Goal: Task Accomplishment & Management: Complete application form

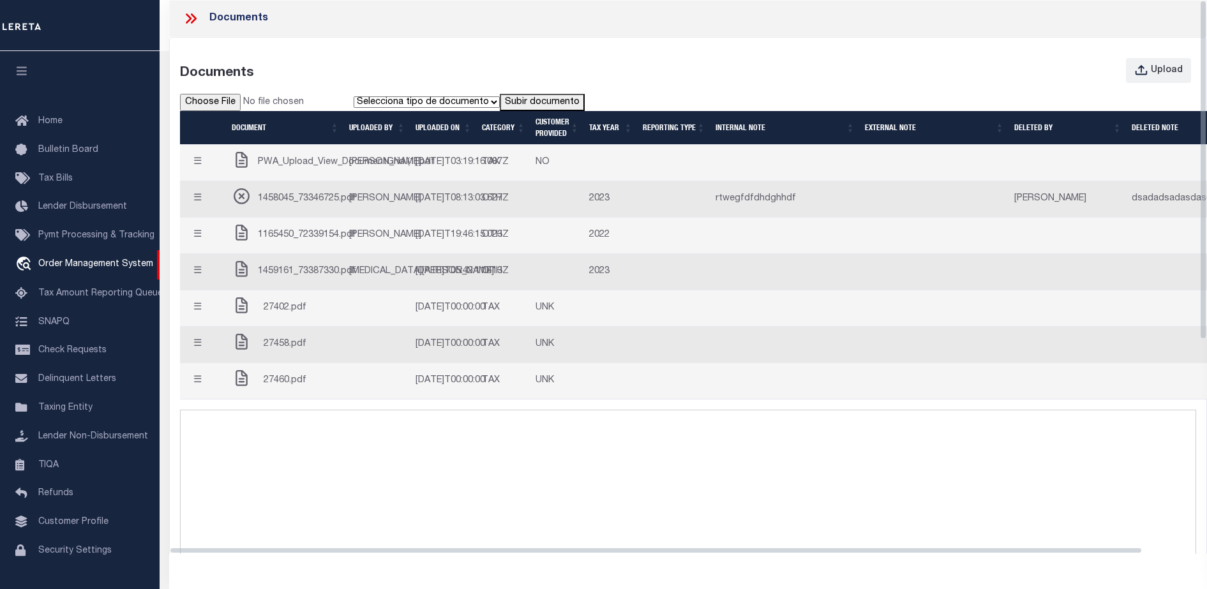
select select "7065"
select select "2702"
select select "NonEscrow"
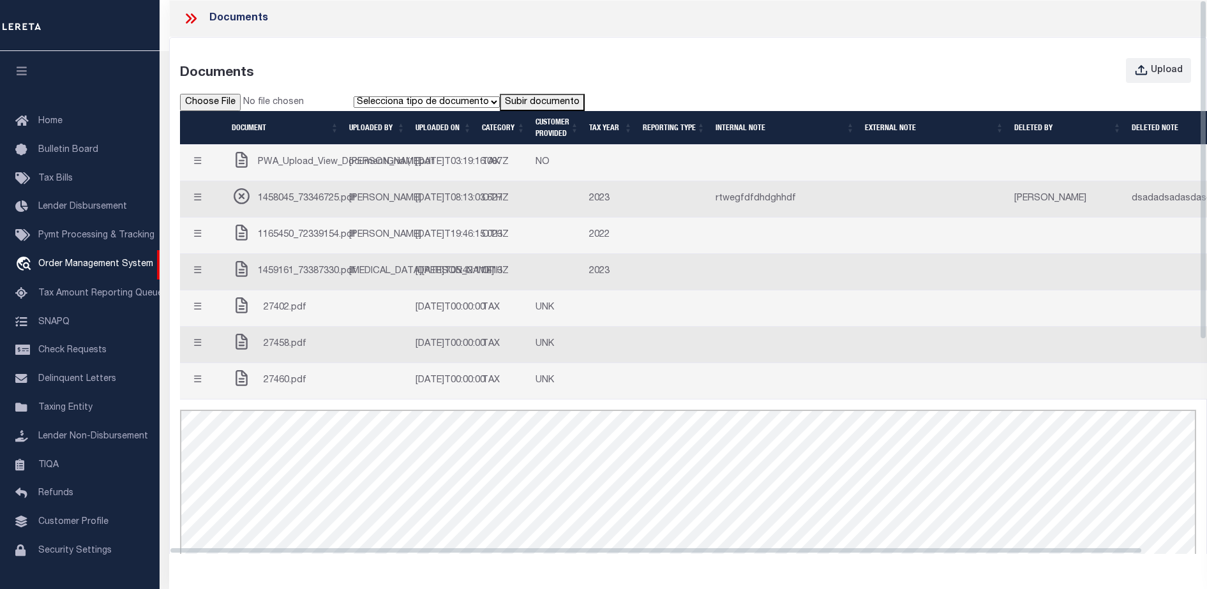
scroll to position [33, 0]
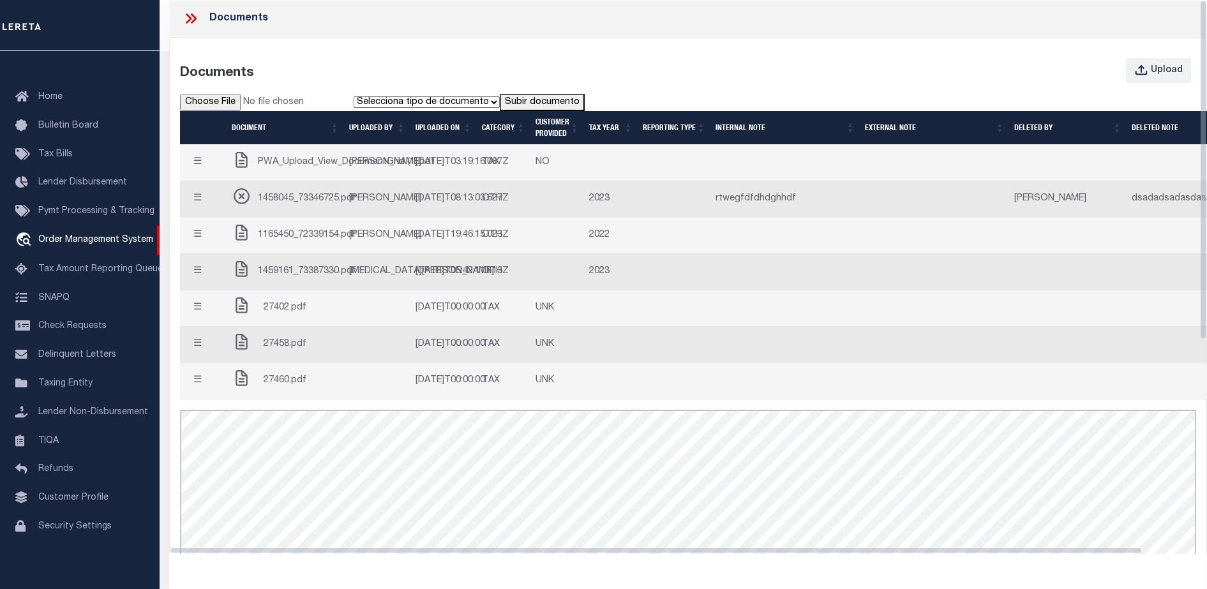
click at [489, 24] on div "Documents" at bounding box center [688, 18] width 1038 height 37
click at [507, 45] on div "Documents Upload Selecciona tipo de documento Tipo 1 Tipo 2 Subir documento Doc…" at bounding box center [688, 423] width 1036 height 771
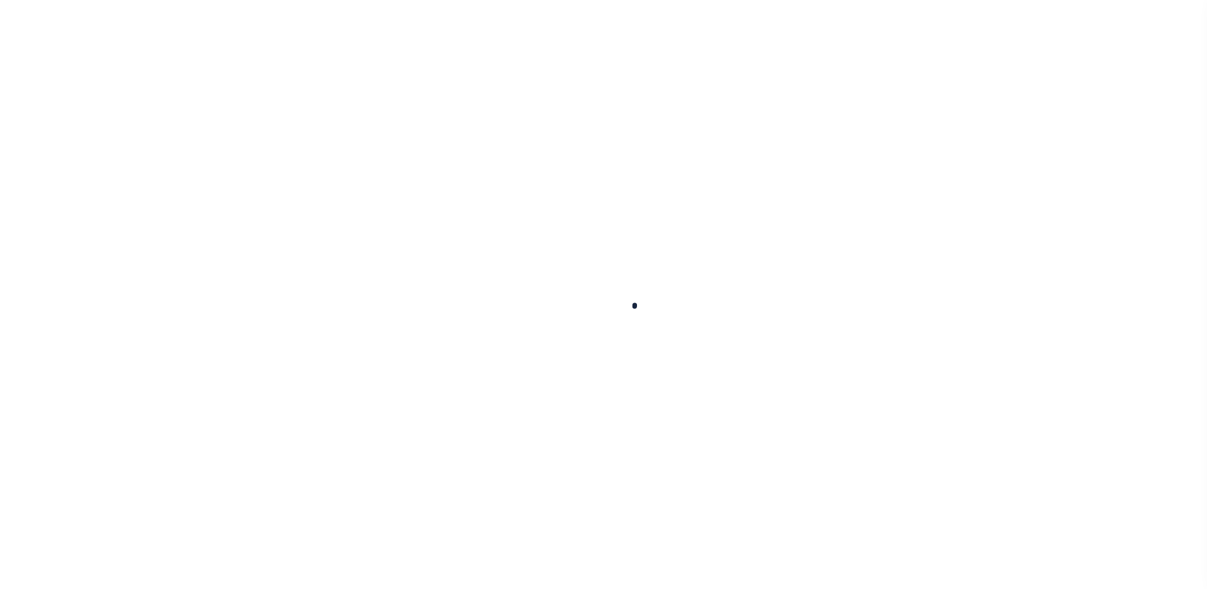
type input "714280550"
type input "BCM [GEOGRAPHIC_DATA]"
select select
type input "ATTN: [PERSON_NAME] [STREET_ADDRESS]"
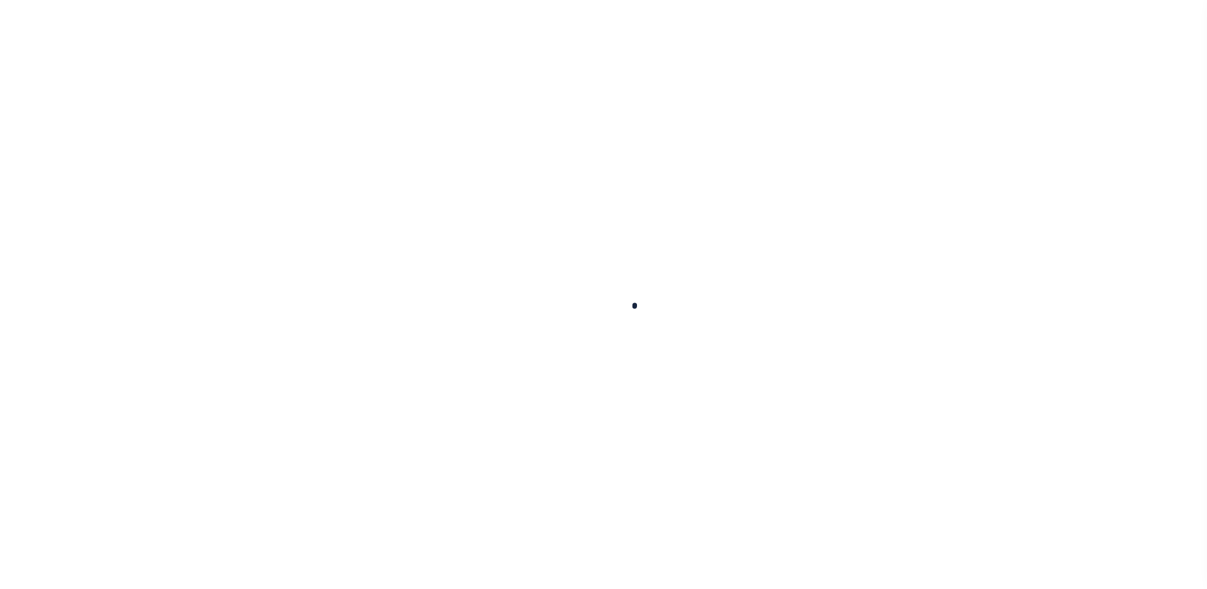
type input "[US_STATE][GEOGRAPHIC_DATA] 77591"
select select
select select "NonEscrow"
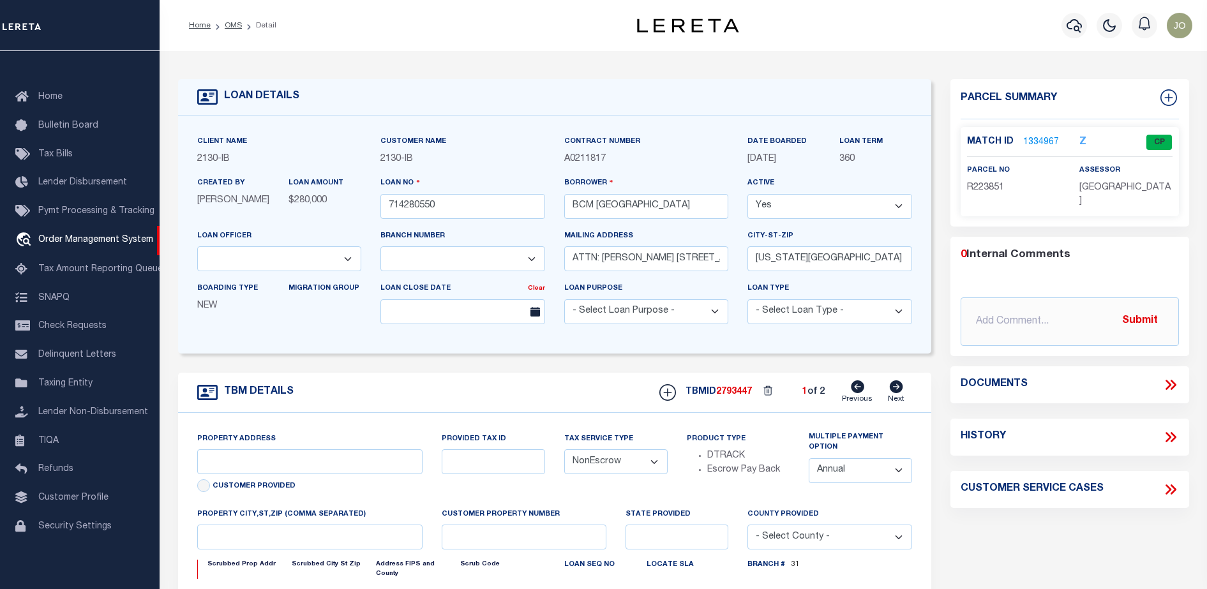
type input "[STREET_ADDRESS]"
select select
type input "[US_STATE][GEOGRAPHIC_DATA] 77590"
type input "[US_STATE]"
type input "[GEOGRAPHIC_DATA]"
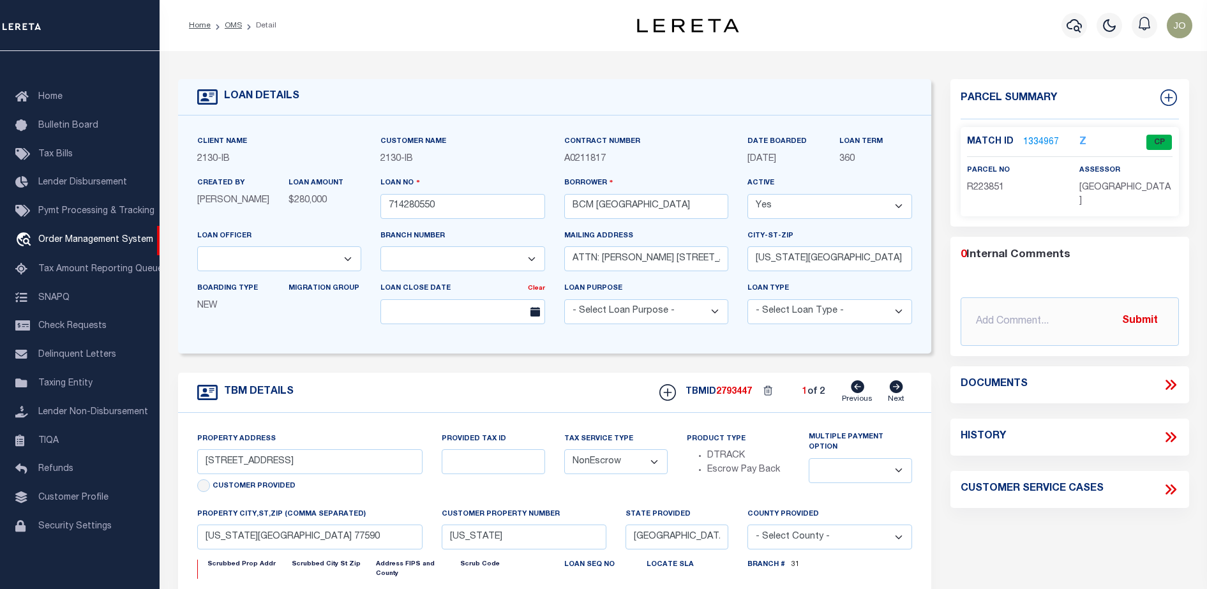
select select
select select "7065"
select select "2702"
click at [1175, 387] on icon at bounding box center [1170, 384] width 17 height 17
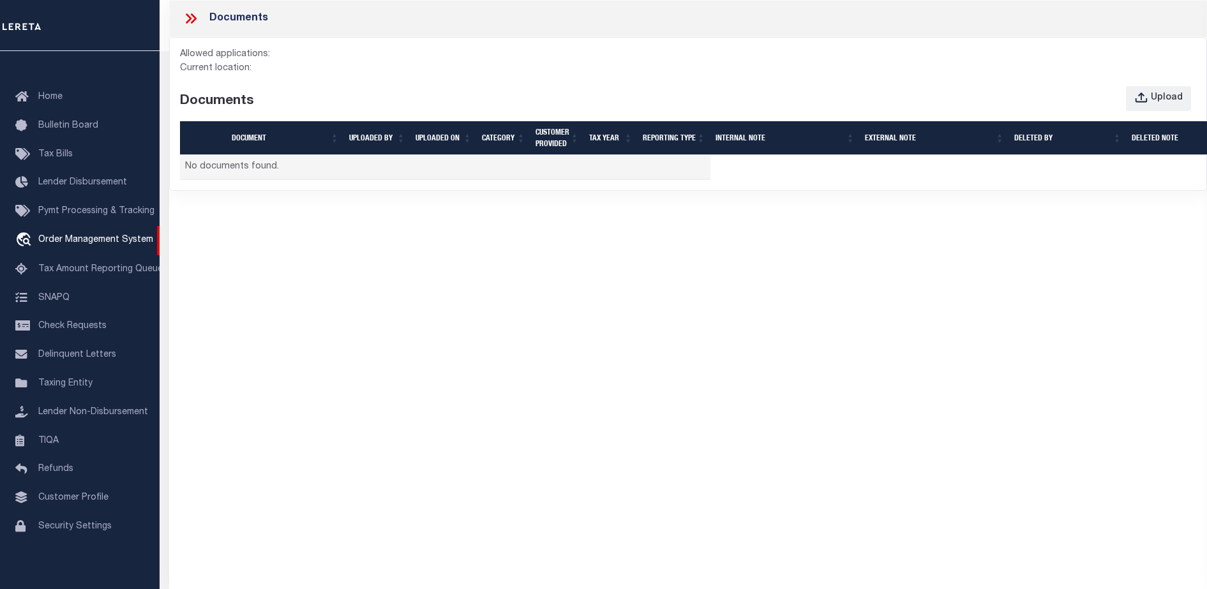
click at [553, 382] on div "Documents Allowed applications: Current location: Documents Upload Document UPL…" at bounding box center [688, 283] width 1038 height 566
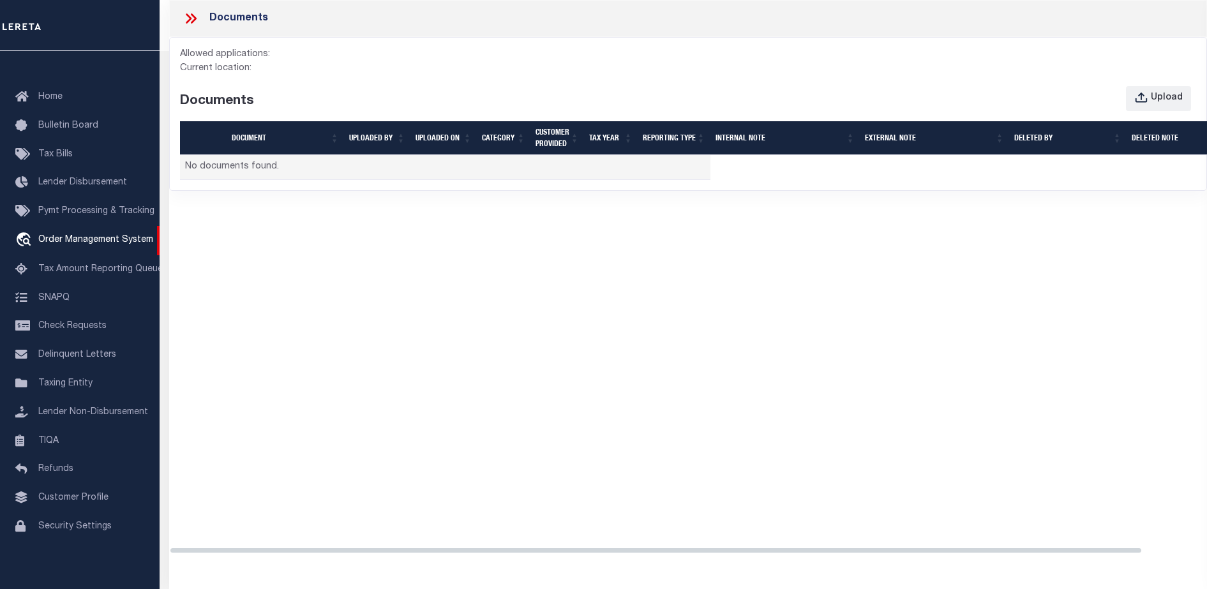
click at [597, 388] on div "Documents Allowed applications: Current location: Documents Upload Document UPL…" at bounding box center [688, 283] width 1038 height 566
click at [1156, 87] on button "Upload" at bounding box center [1158, 98] width 65 height 25
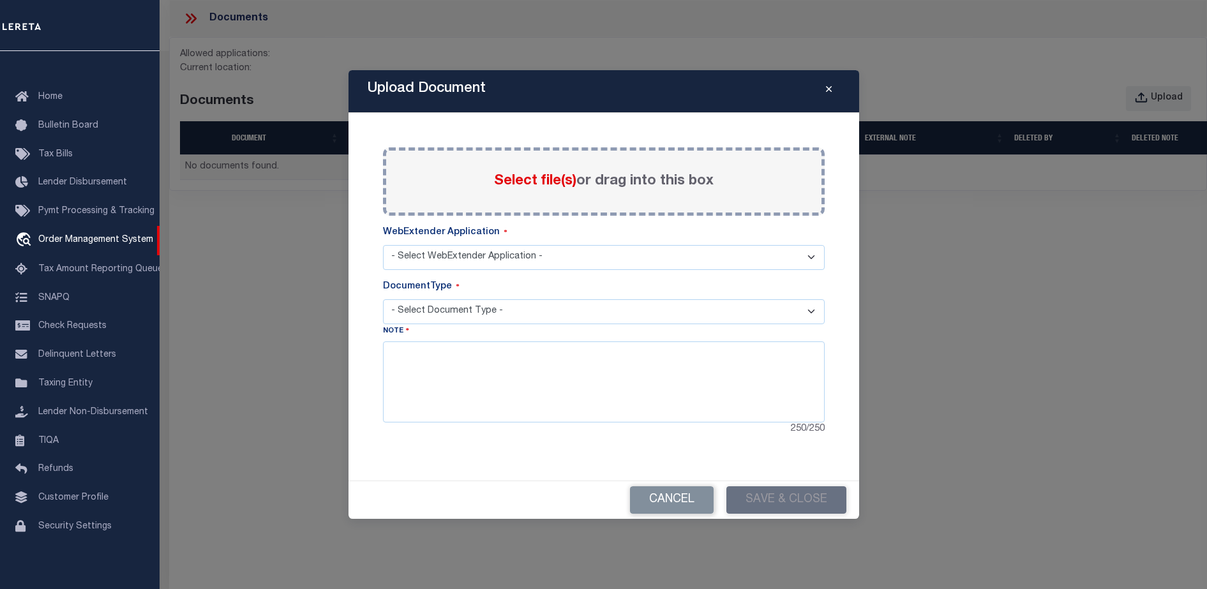
click at [541, 176] on span "Select file(s)" at bounding box center [535, 181] width 82 height 14
click at [0, 0] on input "Select file(s) or drag into this box" at bounding box center [0, 0] width 0 height 0
click at [503, 252] on select "- Select WebExtender Application -" at bounding box center [604, 257] width 442 height 25
click at [544, 347] on textarea at bounding box center [604, 381] width 442 height 80
click at [565, 308] on select "- Select Document Type -" at bounding box center [604, 311] width 442 height 25
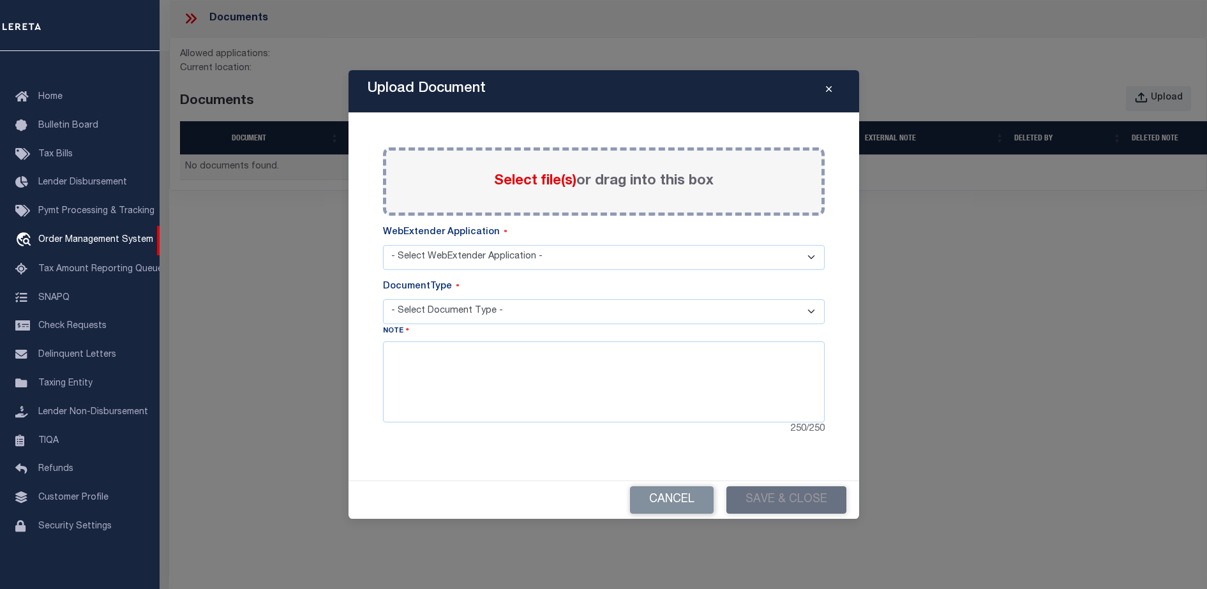
click at [565, 308] on select "- Select Document Type -" at bounding box center [604, 311] width 442 height 25
click at [576, 273] on div "Paste copied image or file into this box Select file(s) or drag into this box P…" at bounding box center [604, 291] width 442 height 289
click at [579, 267] on select "- Select WebExtender Application -" at bounding box center [604, 257] width 442 height 25
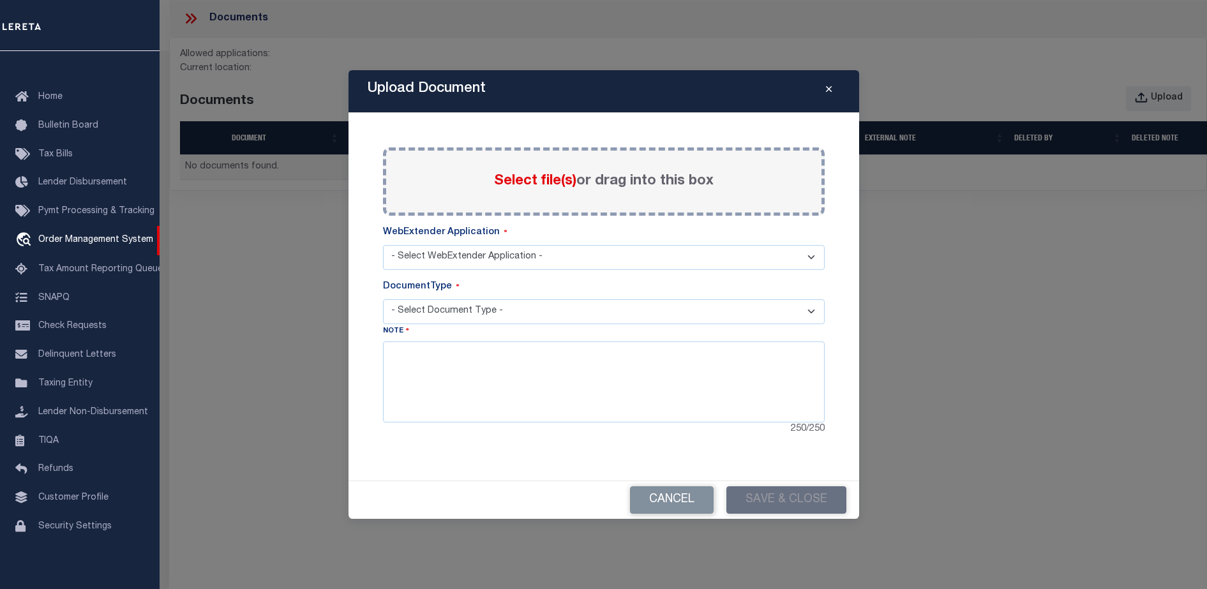
click at [579, 267] on select "- Select WebExtender Application -" at bounding box center [604, 257] width 442 height 25
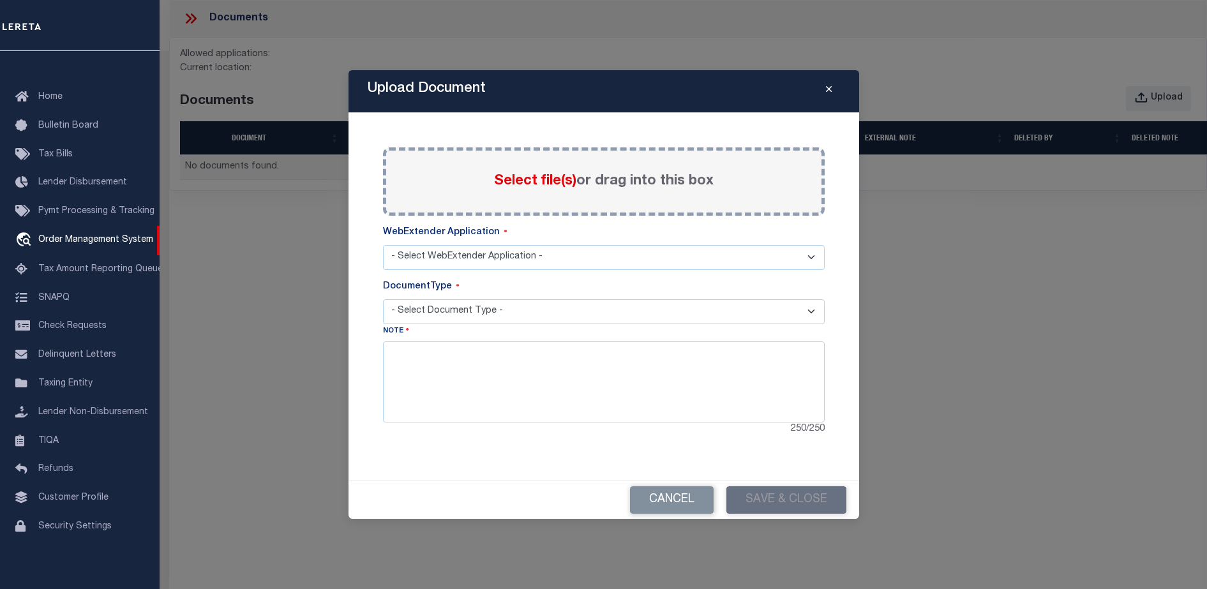
click at [579, 267] on select "- Select WebExtender Application -" at bounding box center [604, 257] width 442 height 25
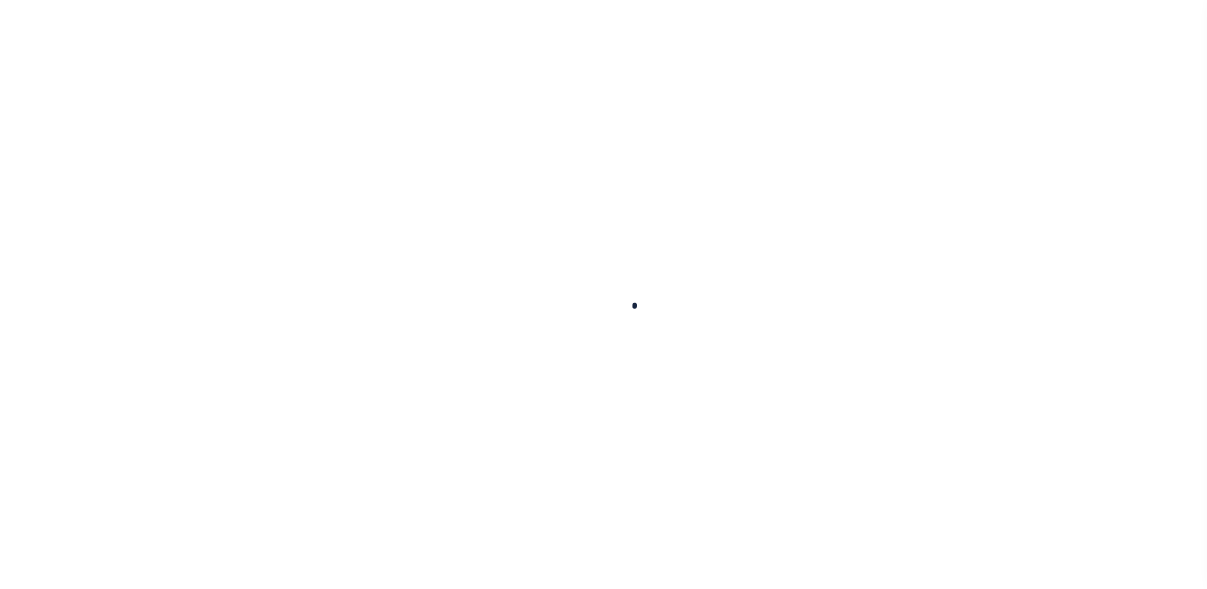
select select "NonEscrow"
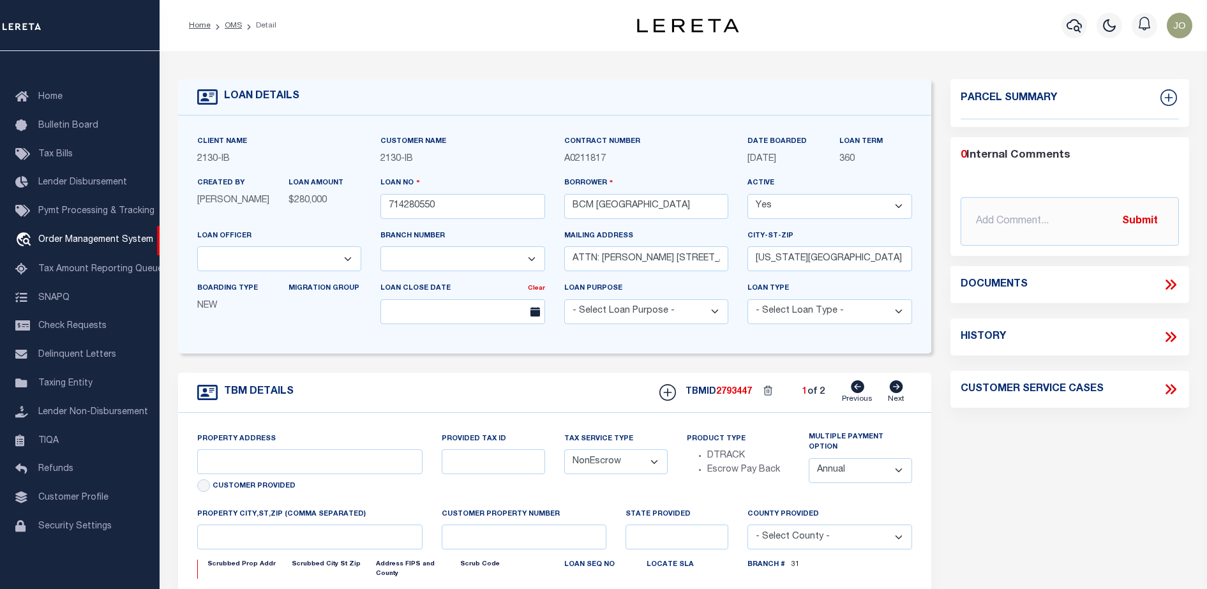
select select "2702"
select select "7065"
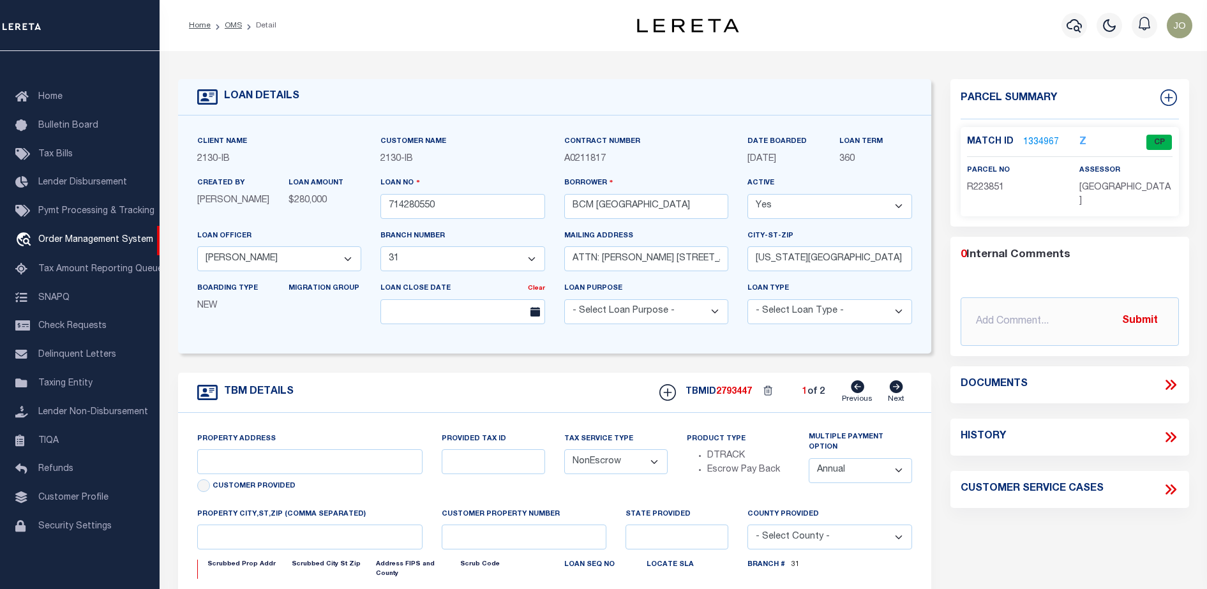
type input "[STREET_ADDRESS]"
select select
type input "[US_STATE][GEOGRAPHIC_DATA] 77590"
type input "[US_STATE]"
type input "[GEOGRAPHIC_DATA]"
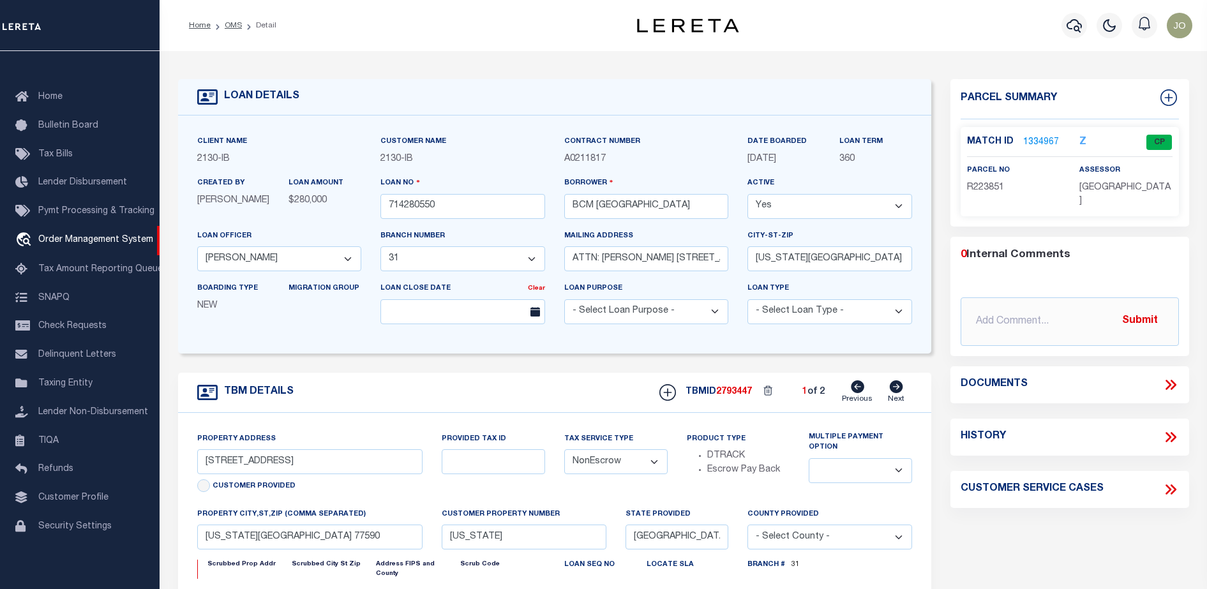
select select
click at [1172, 382] on icon at bounding box center [1170, 384] width 17 height 17
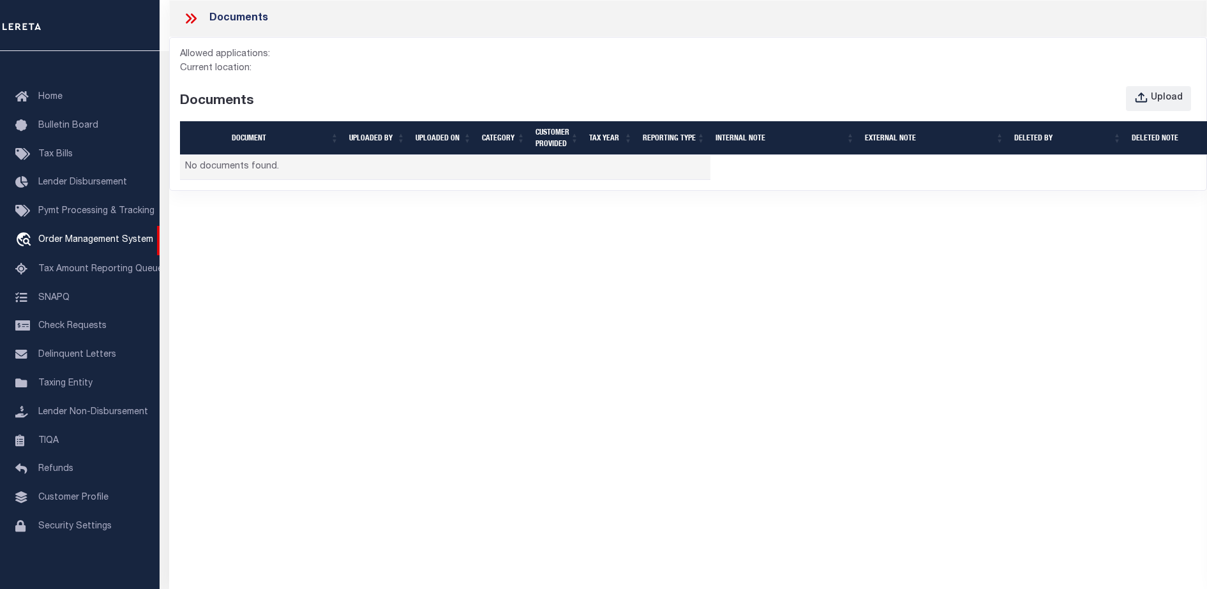
click at [268, 317] on div "Documents Allowed applications: Current location: Documents Upload Document UPL…" at bounding box center [688, 277] width 1038 height 554
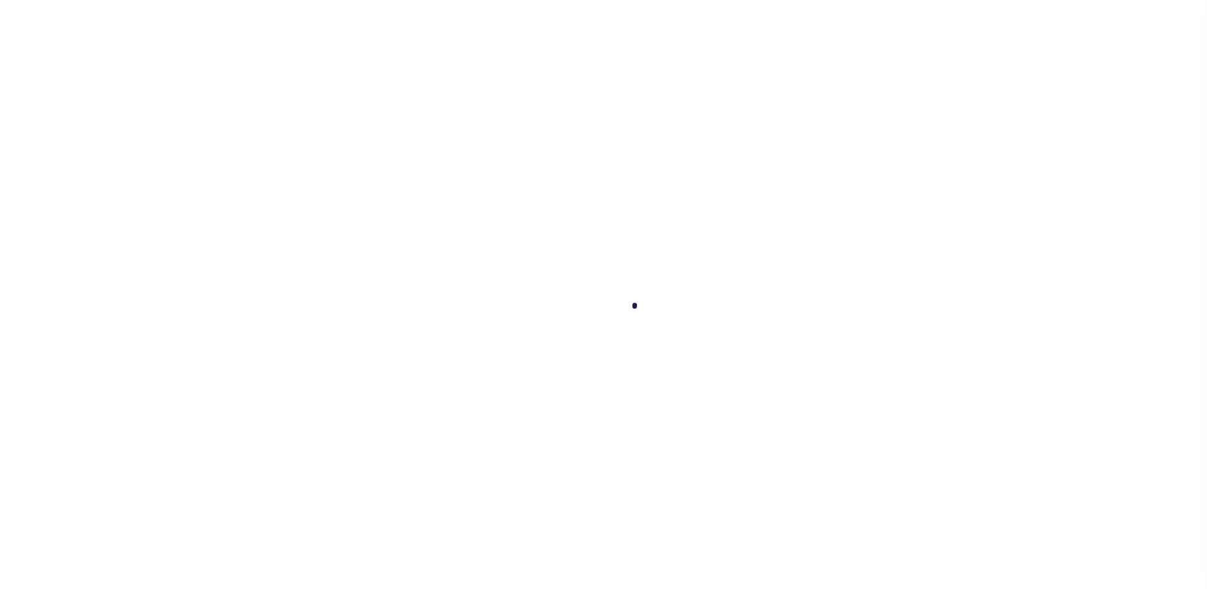
type input "714280550"
type input "BCM [GEOGRAPHIC_DATA]"
select select
type input "ATTN: [PERSON_NAME] [STREET_ADDRESS]"
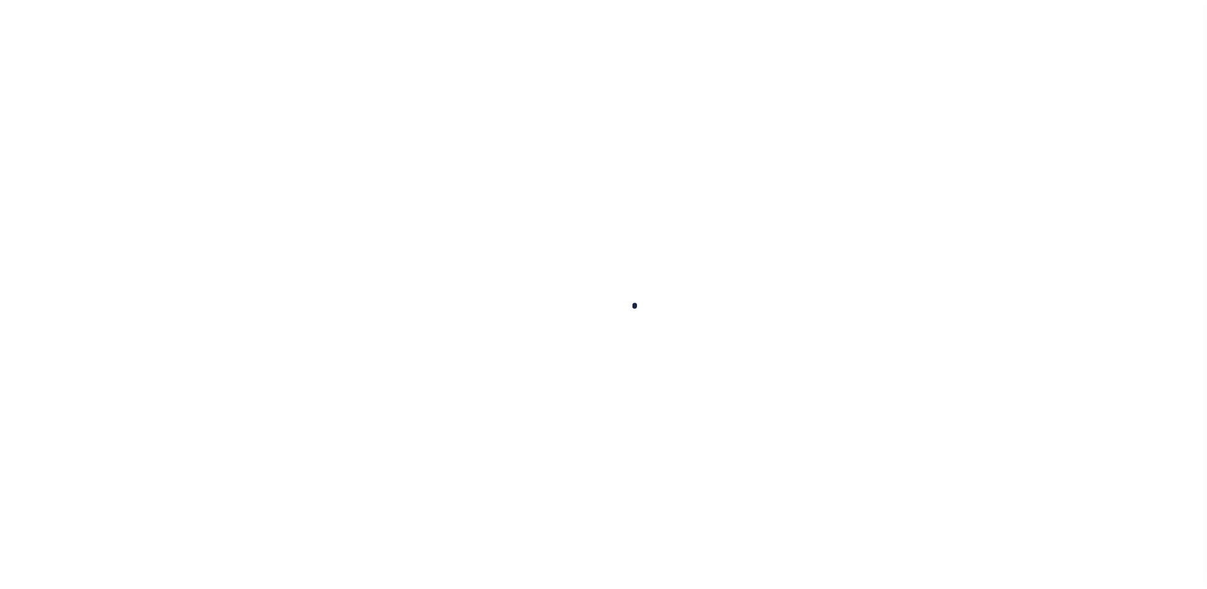
type input "[US_STATE][GEOGRAPHIC_DATA] 77591"
select select
select select "NonEscrow"
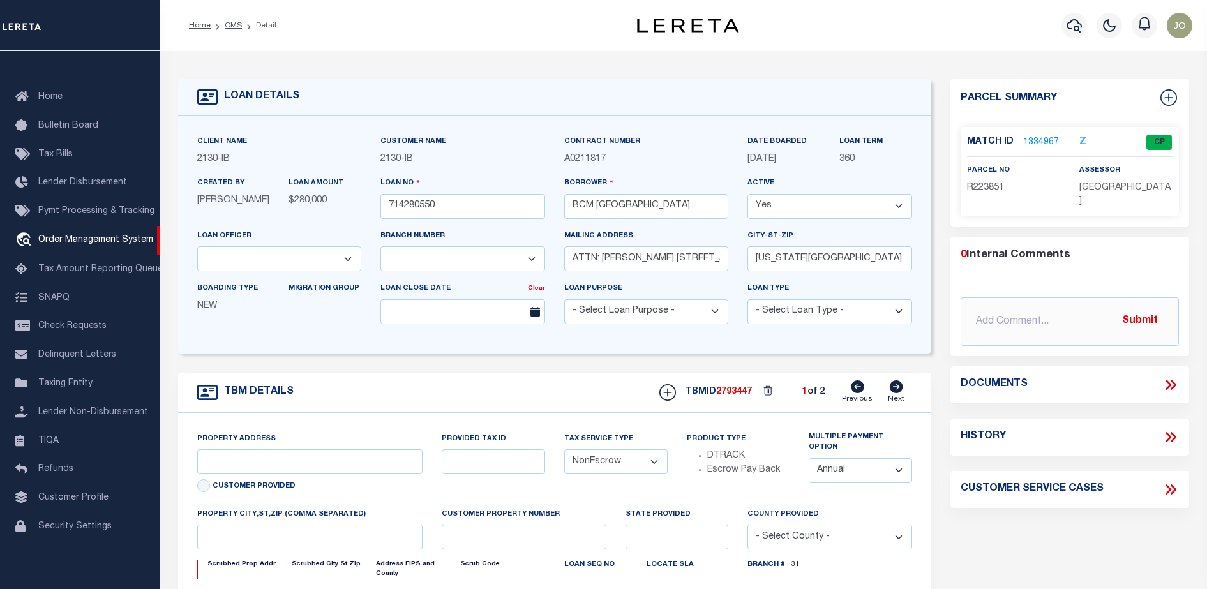
type input "[STREET_ADDRESS]"
select select
type input "[US_STATE][GEOGRAPHIC_DATA] 77590"
type input "[US_STATE]"
type input "[GEOGRAPHIC_DATA]"
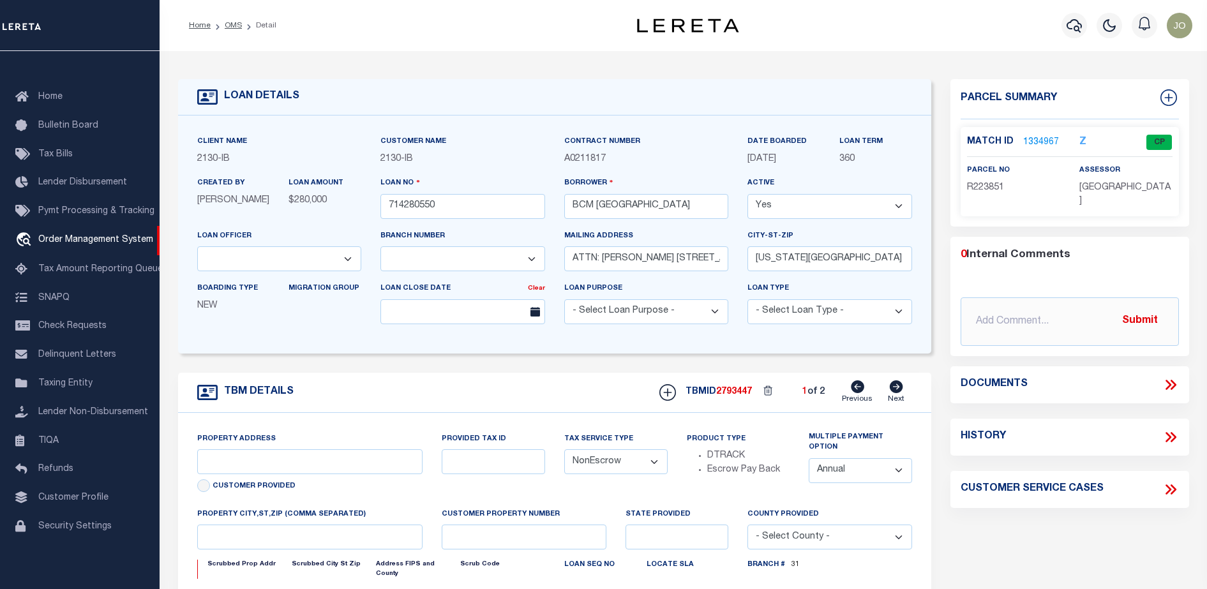
select select
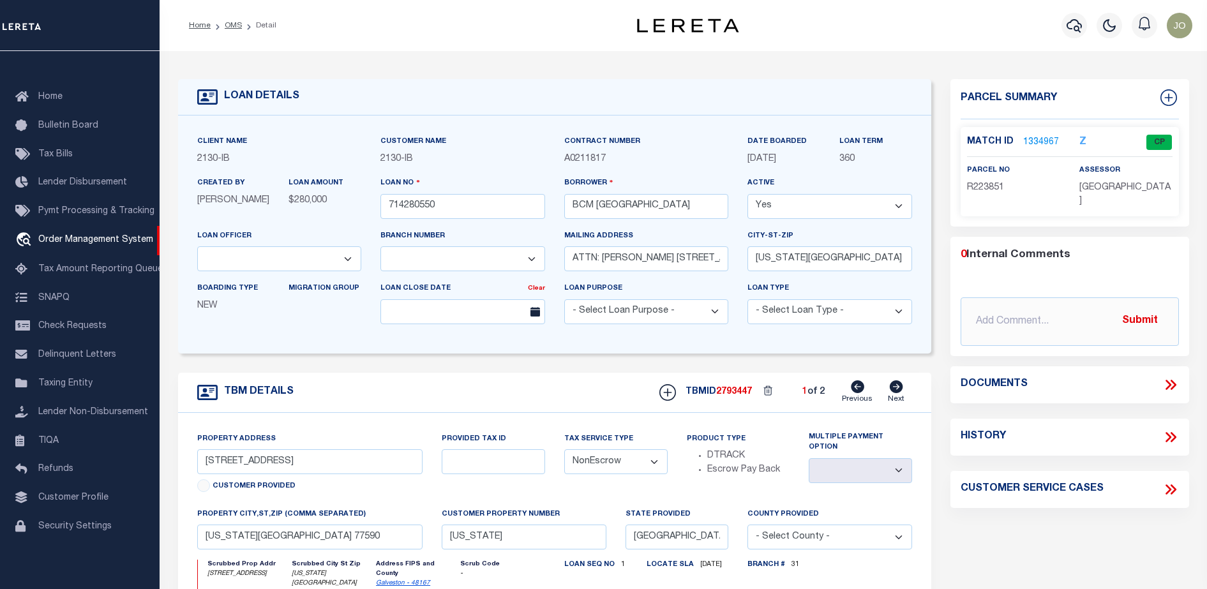
select select "2702"
select select "7065"
click at [1174, 387] on icon at bounding box center [1170, 384] width 17 height 17
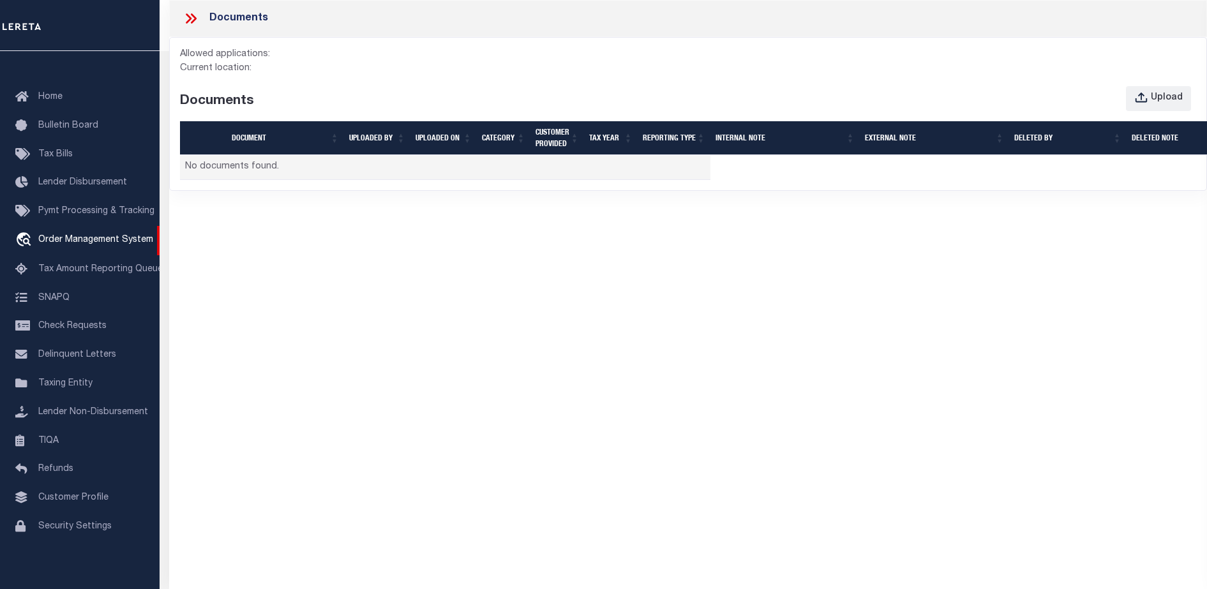
click at [387, 43] on div "Allowed applications: Current location: Documents Upload Document UPLOADED BY U…" at bounding box center [688, 114] width 1036 height 153
click at [1163, 103] on div "Upload" at bounding box center [1167, 98] width 32 height 14
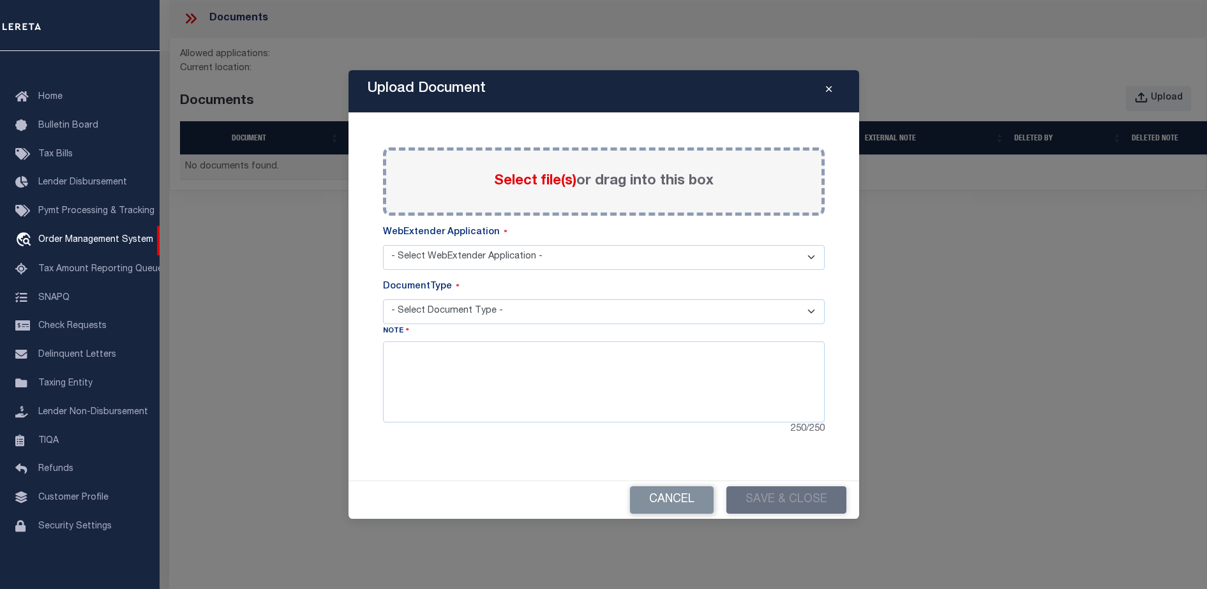
click at [512, 260] on select "- Select WebExtender Application -" at bounding box center [604, 257] width 442 height 25
click at [833, 84] on button "Close" at bounding box center [828, 91] width 22 height 15
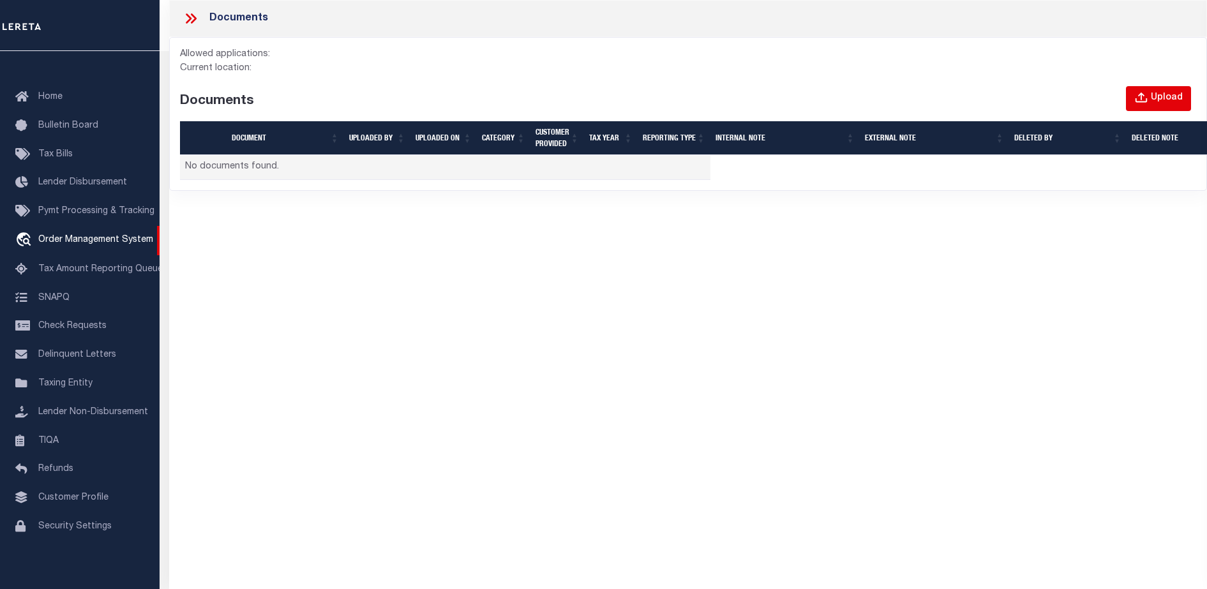
click at [1175, 95] on div "Upload" at bounding box center [1167, 98] width 32 height 14
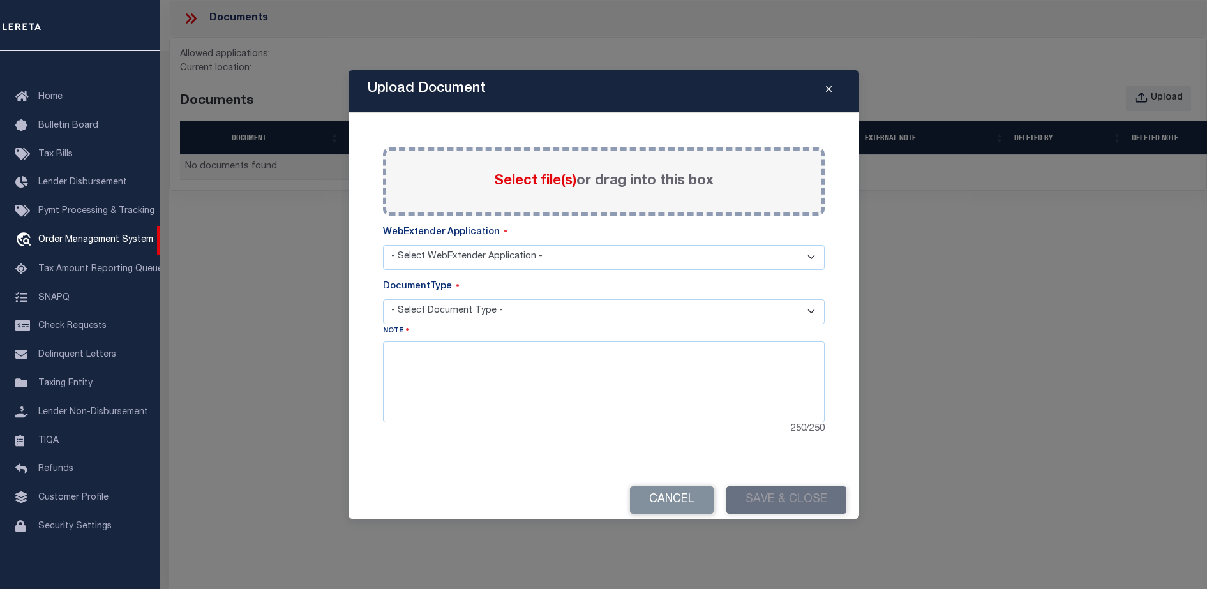
click at [576, 177] on label "Select file(s) or drag into this box" at bounding box center [604, 181] width 220 height 21
click at [0, 0] on input "Select file(s) or drag into this box" at bounding box center [0, 0] width 0 height 0
click at [562, 255] on select "- Select WebExtender Application -" at bounding box center [604, 257] width 442 height 25
click at [383, 245] on select "- Select WebExtender Application -" at bounding box center [604, 257] width 442 height 25
click at [475, 309] on select "- Select Document Type -" at bounding box center [604, 311] width 442 height 25
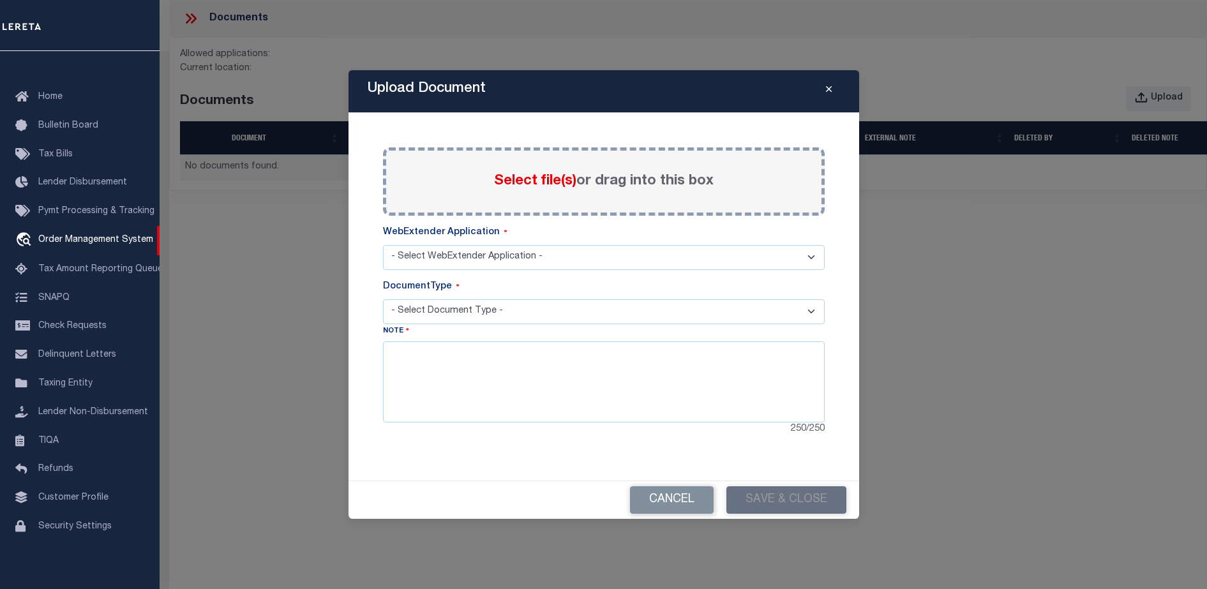
click at [383, 299] on select "- Select Document Type -" at bounding box center [604, 311] width 442 height 25
click at [488, 376] on textarea at bounding box center [604, 381] width 442 height 80
click at [683, 385] on textarea at bounding box center [604, 381] width 442 height 80
type textarea "sdasdasda"
click at [574, 339] on div "Note sdasdasda 241 / 250" at bounding box center [604, 380] width 442 height 112
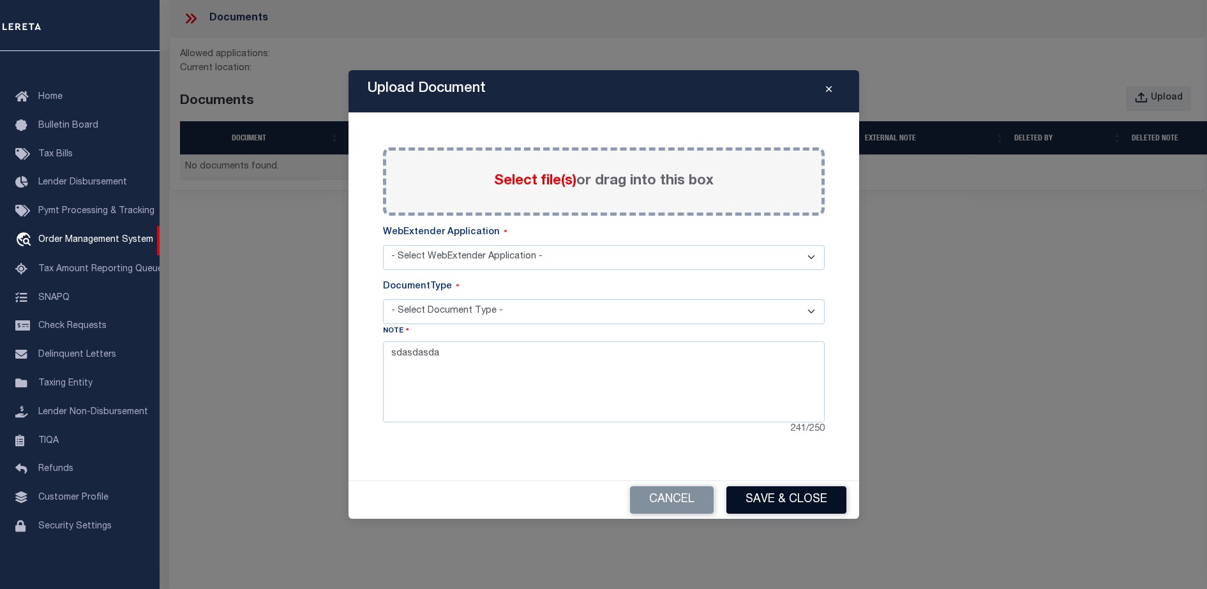
click at [786, 508] on button "Save & Close" at bounding box center [786, 499] width 120 height 27
click at [583, 425] on div "241 / 250" at bounding box center [604, 429] width 442 height 14
click at [804, 497] on button "Save & Close" at bounding box center [786, 499] width 120 height 27
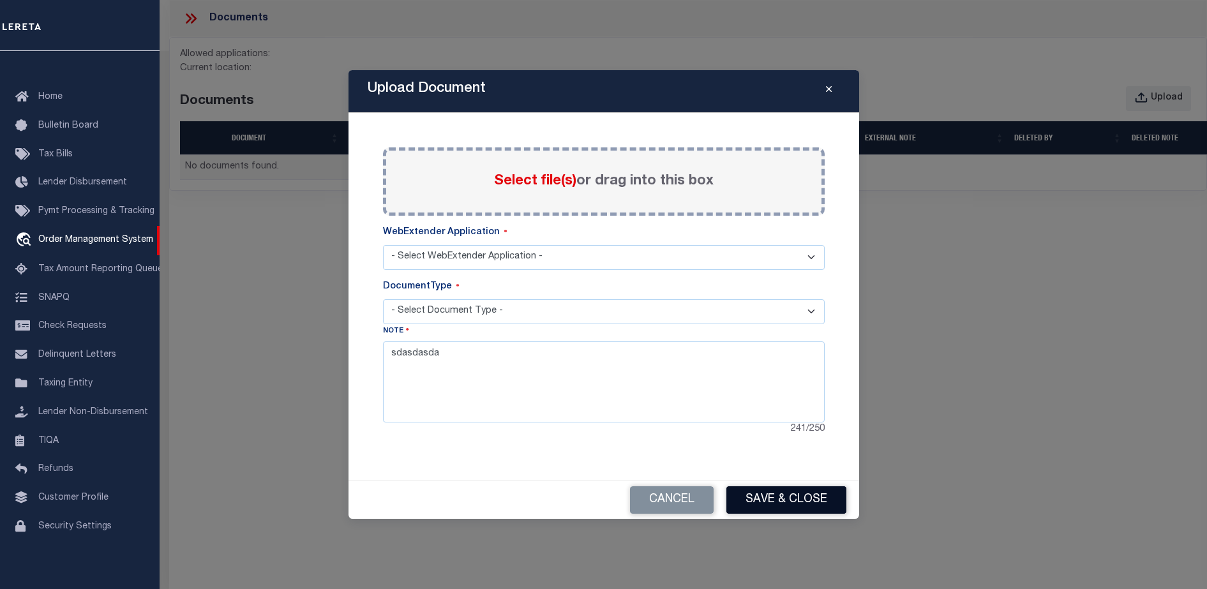
click at [804, 497] on button "Save & Close" at bounding box center [786, 499] width 120 height 27
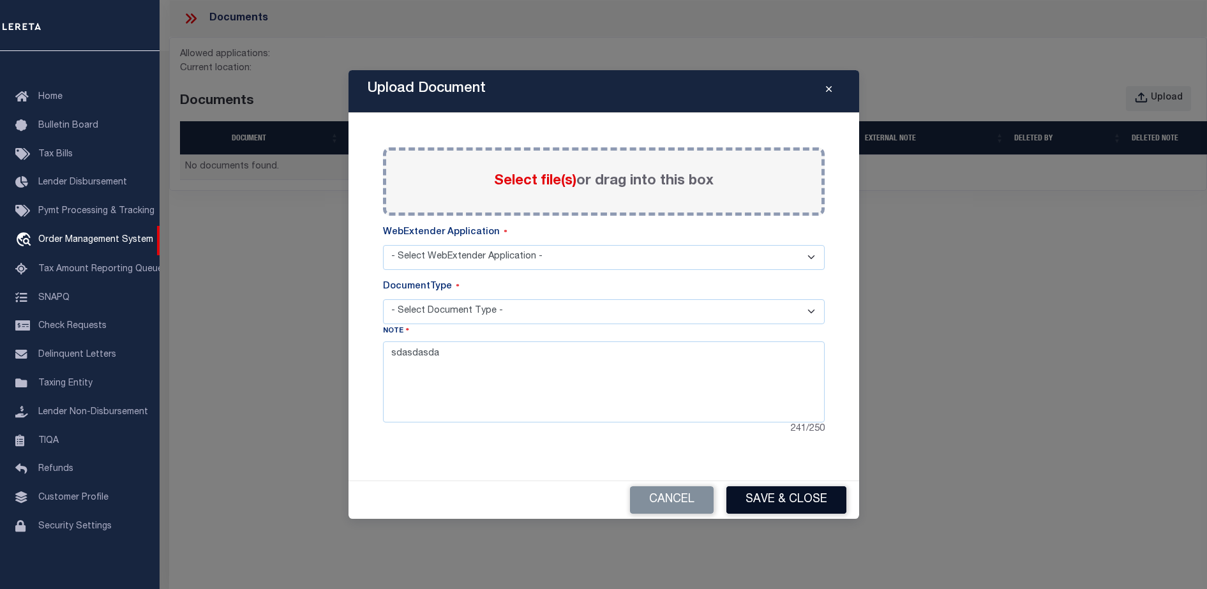
click at [804, 497] on button "Save & Close" at bounding box center [786, 499] width 120 height 27
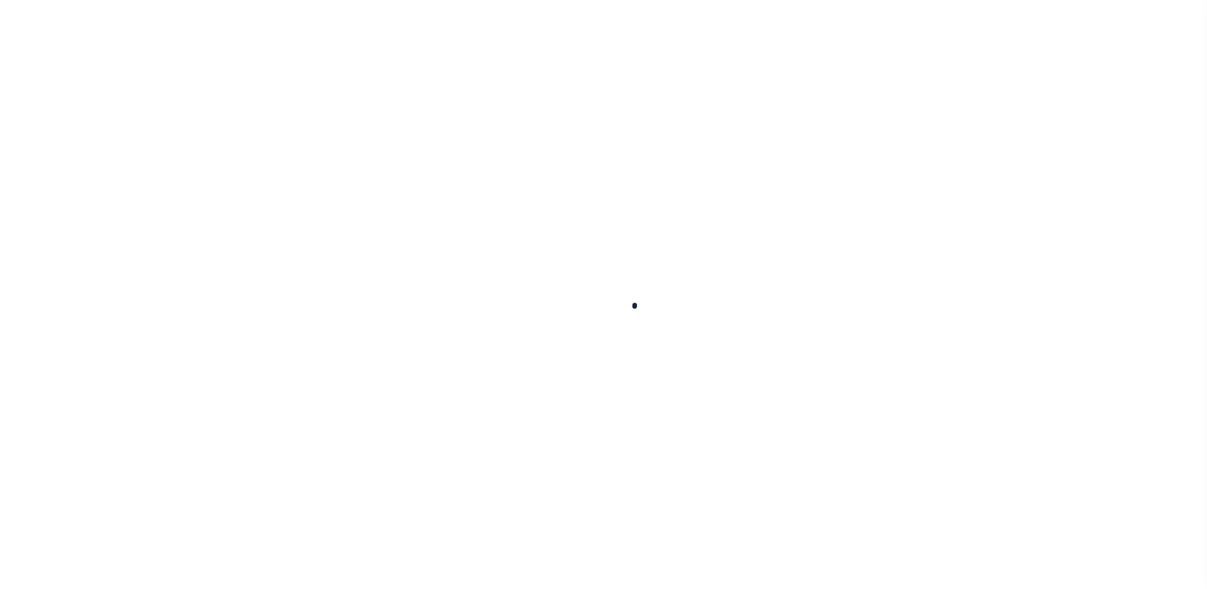
select select "NonEscrow"
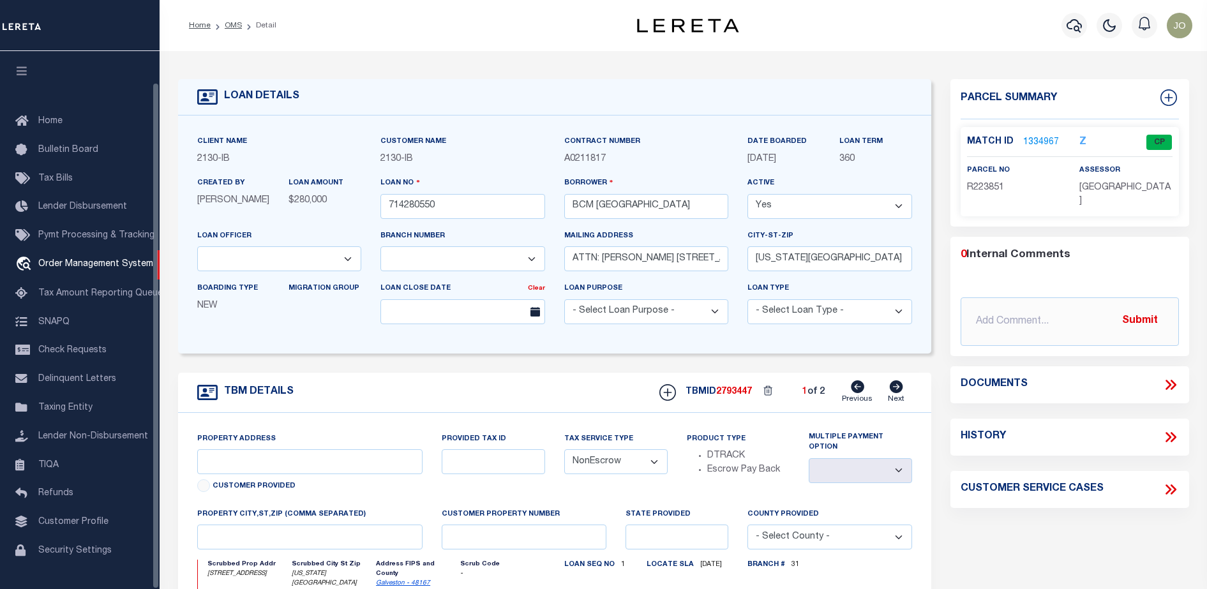
type input "[STREET_ADDRESS]"
select select
type input "[US_STATE][GEOGRAPHIC_DATA] 77590"
type input "[US_STATE]"
type input "[GEOGRAPHIC_DATA]"
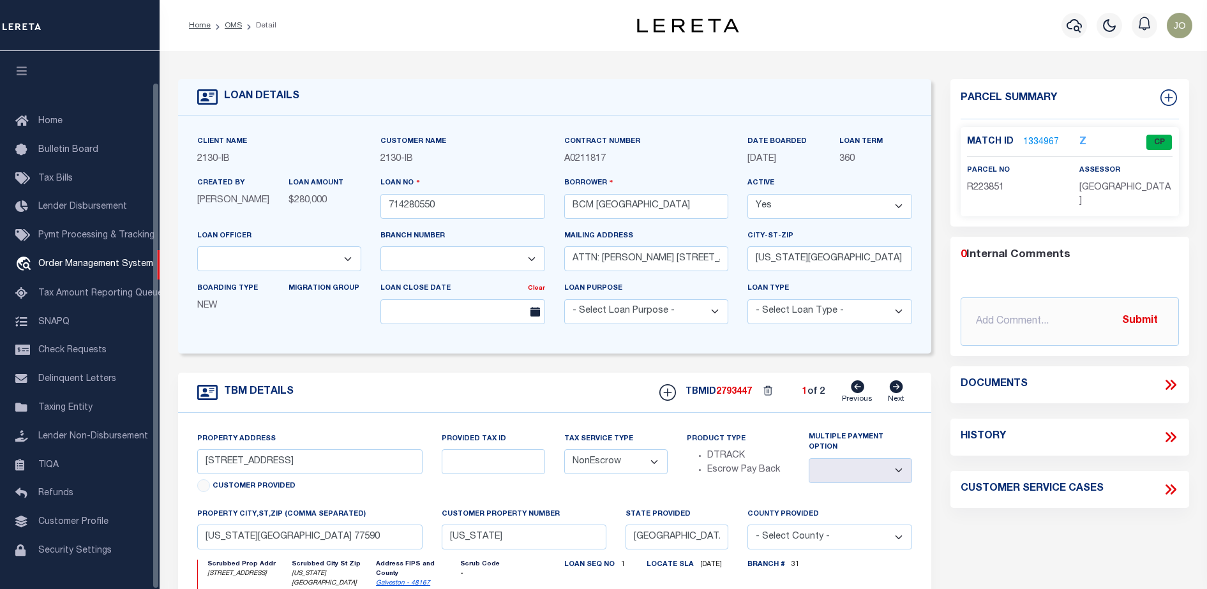
select select
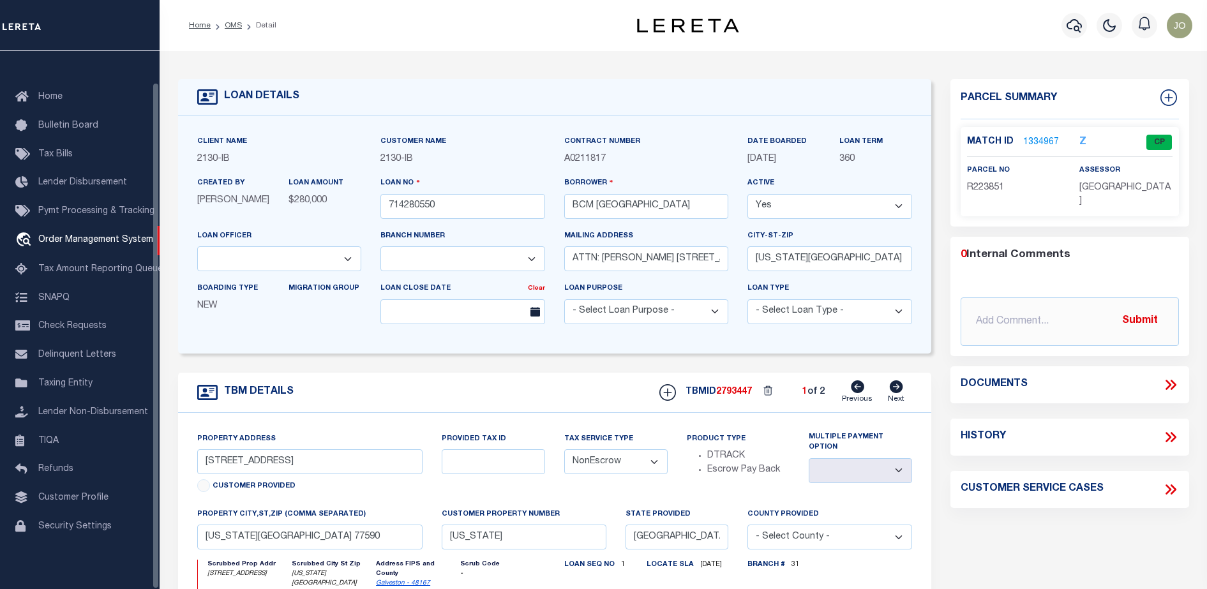
select select "7065"
select select "2702"
click at [523, 391] on div "TBM DETAILS TBMID 2793447 1 of 2 Next" at bounding box center [555, 393] width 754 height 40
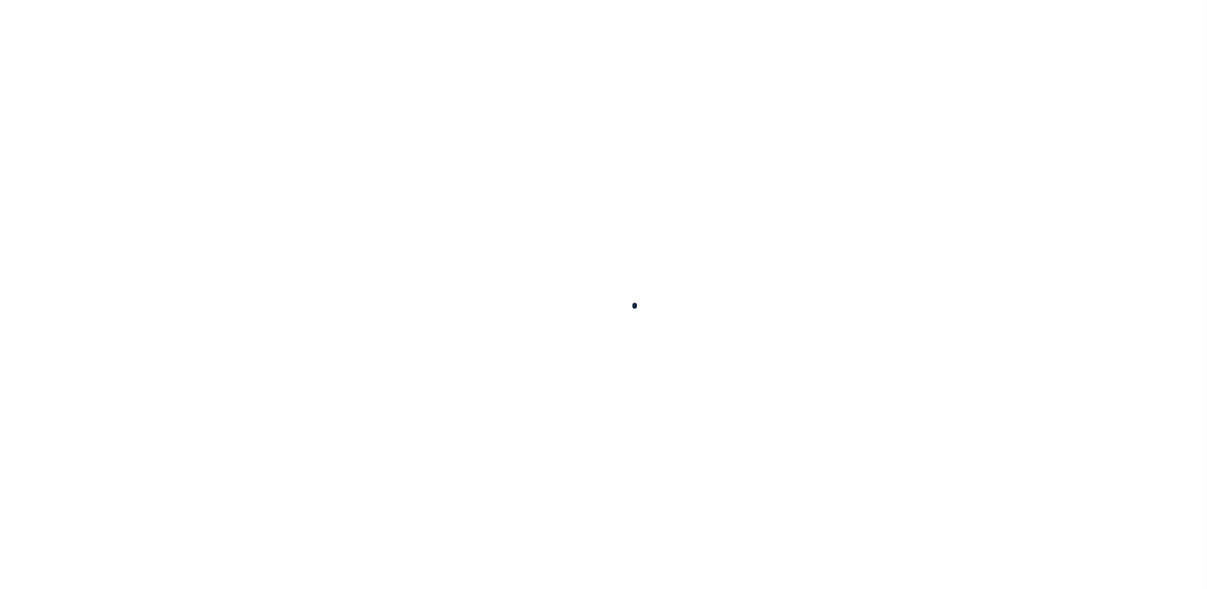
select select "NonEscrow"
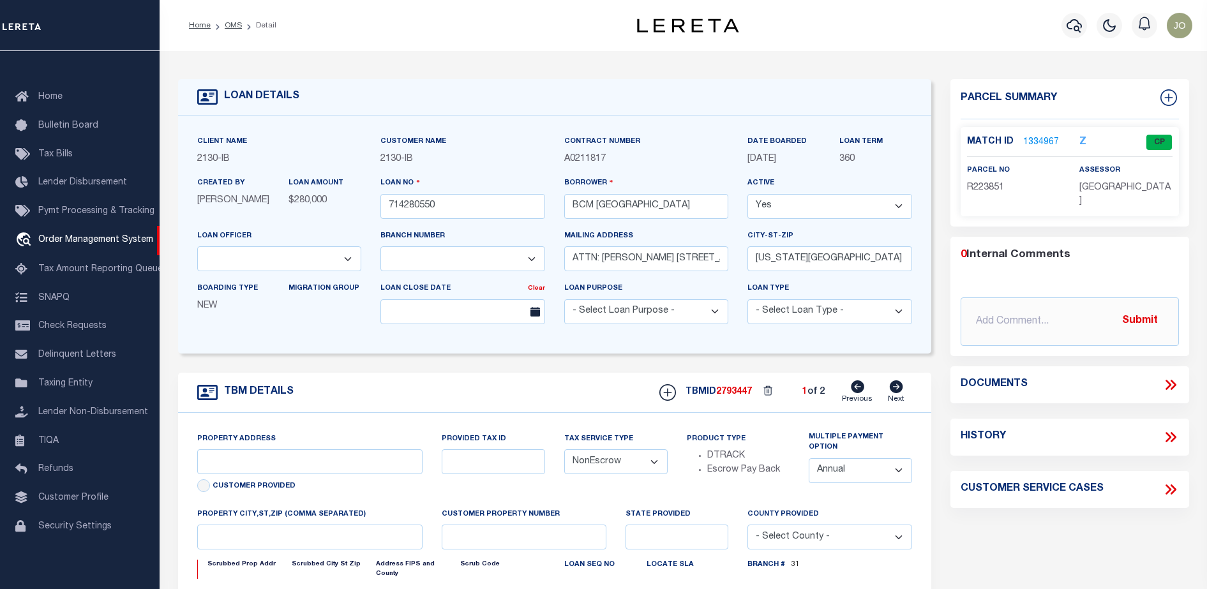
type input "[STREET_ADDRESS]"
select select
type input "[US_STATE][GEOGRAPHIC_DATA] 77590"
type input "[US_STATE]"
type input "[GEOGRAPHIC_DATA]"
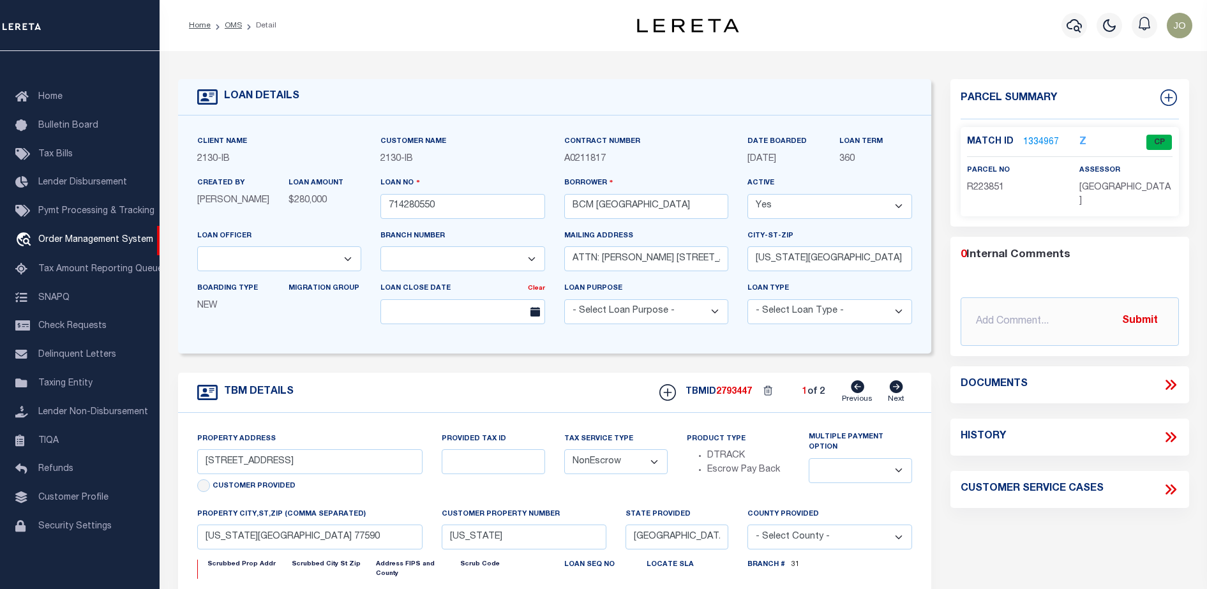
select select
select select "7065"
select select "2702"
click at [1170, 383] on icon at bounding box center [1168, 385] width 6 height 10
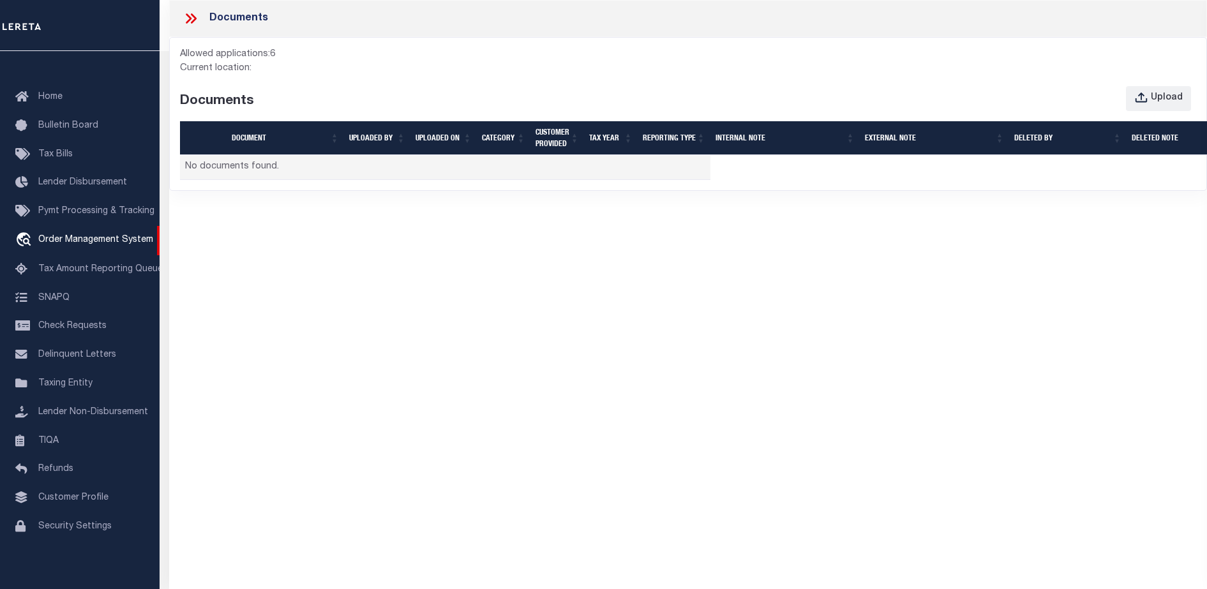
click at [472, 278] on div "Documents Allowed applications: 6 Current location: Documents Upload Document U…" at bounding box center [688, 277] width 1038 height 554
click at [1155, 107] on button "Upload" at bounding box center [1158, 98] width 65 height 25
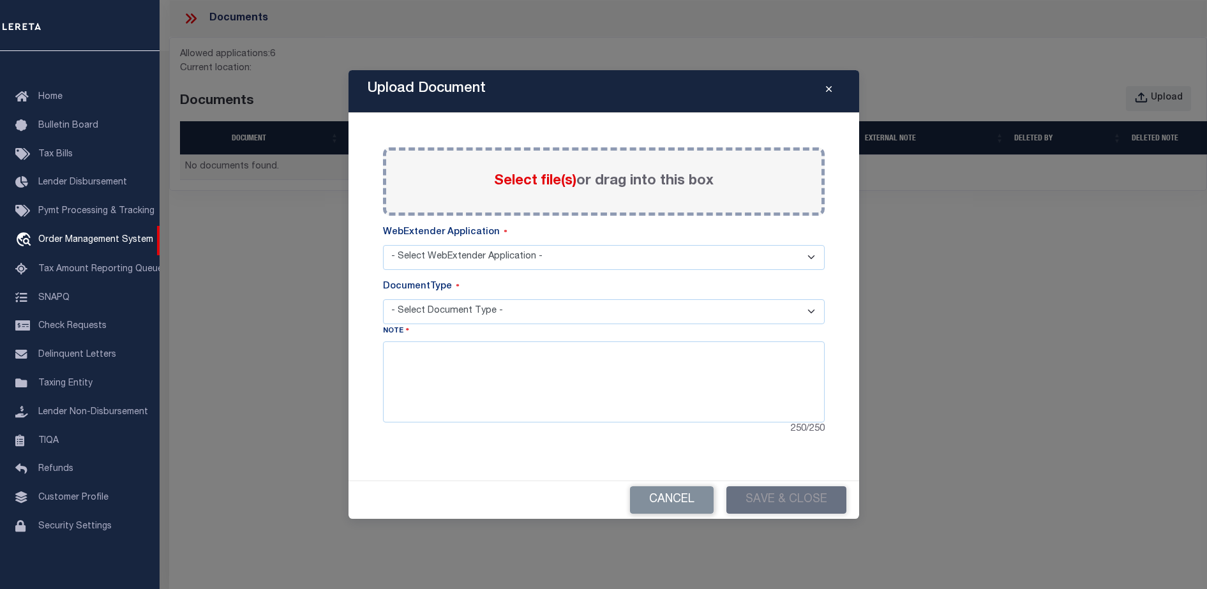
click at [542, 191] on label "Select file(s) or drag into this box" at bounding box center [604, 181] width 220 height 21
click at [0, 0] on input "Select file(s) or drag into this box" at bounding box center [0, 0] width 0 height 0
click at [467, 257] on select "- Select WebExtender Application - SERVICES" at bounding box center [604, 257] width 442 height 25
select select "6"
click at [383, 245] on select "- Select WebExtender Application - SERVICES" at bounding box center [604, 257] width 442 height 25
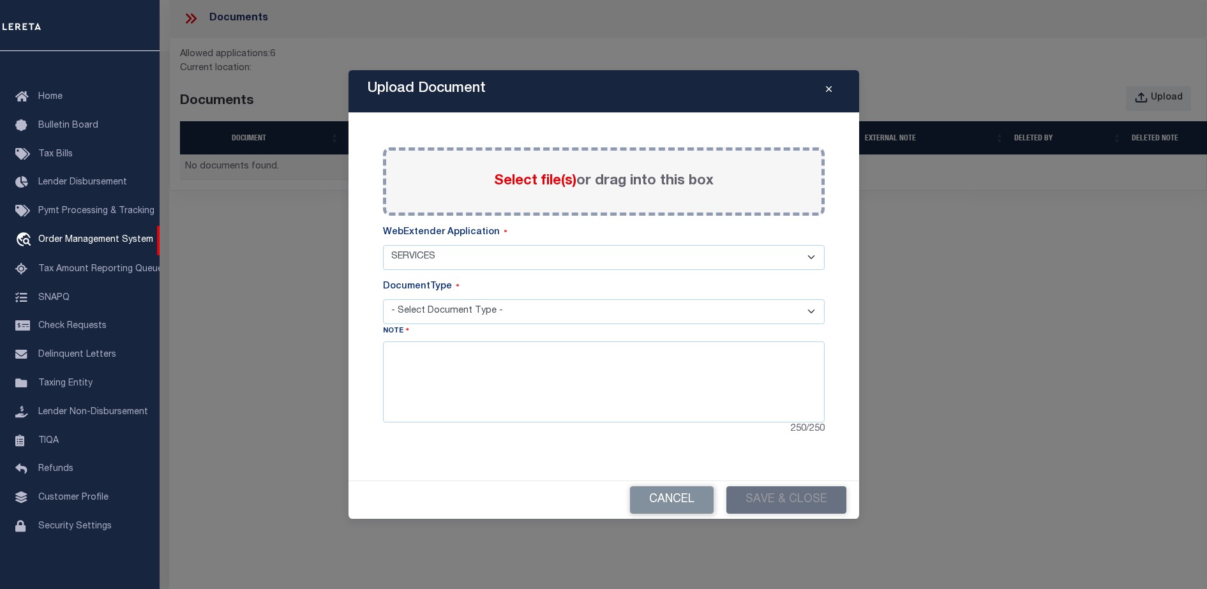
click at [449, 311] on select "- Select Document Type - TAX SERVICE DOCUMENTS LEGAL" at bounding box center [604, 311] width 442 height 25
select select "TAX"
click at [383, 299] on select "- Select Document Type - TAX SERVICE DOCUMENTS LEGAL" at bounding box center [604, 311] width 442 height 25
click at [500, 375] on textarea at bounding box center [604, 381] width 442 height 80
type textarea "hthtyfdghfdghf"
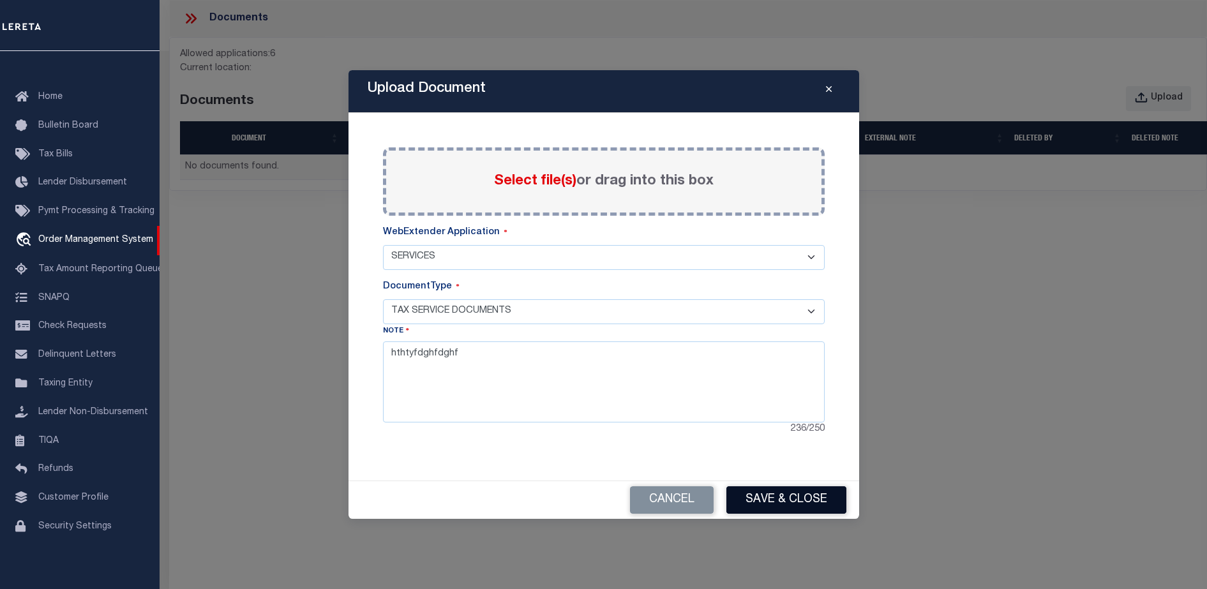
click at [772, 494] on button "Save & Close" at bounding box center [786, 499] width 120 height 27
